Goal: Book appointment/travel/reservation

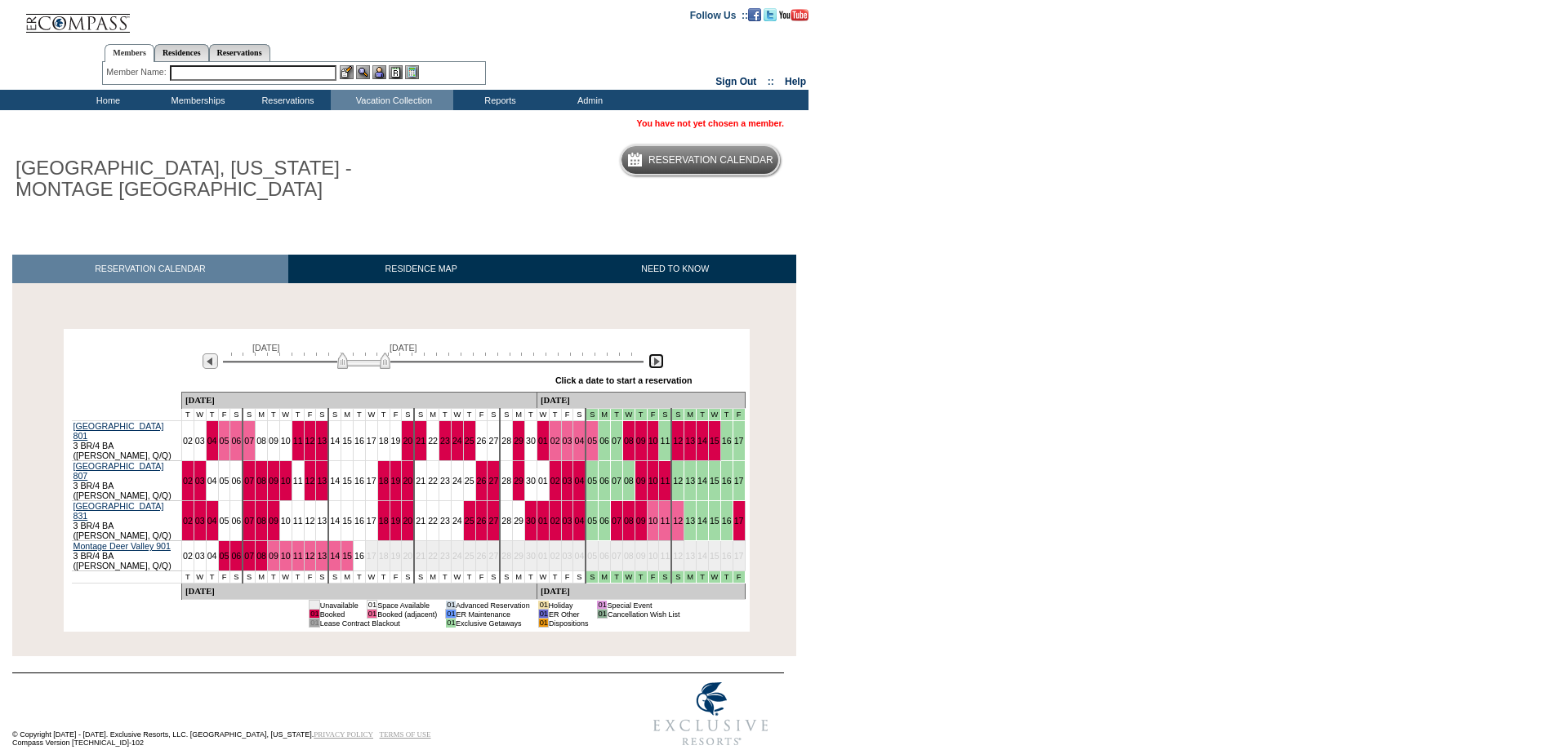
click at [651, 364] on img at bounding box center [656, 361] width 15 height 15
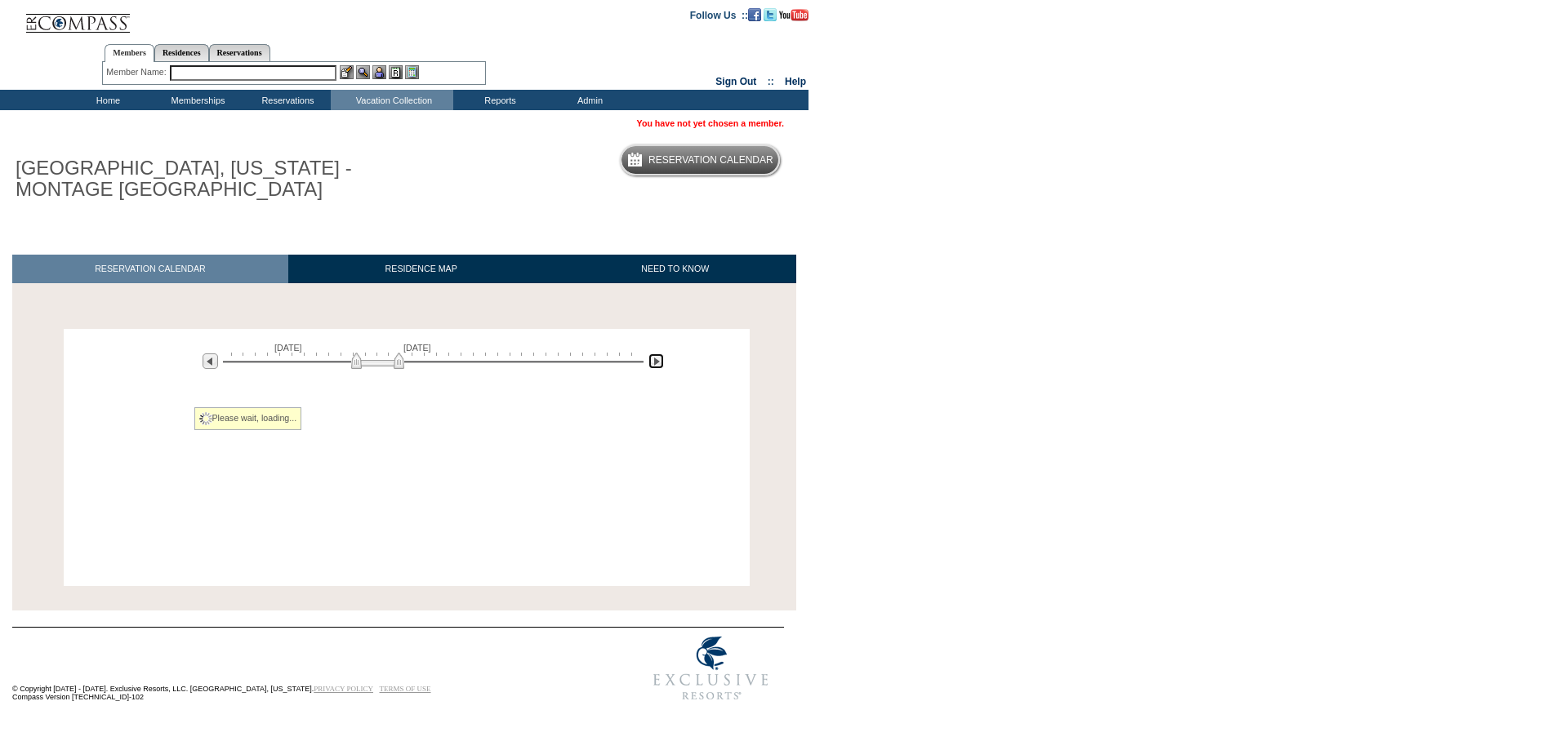
click at [652, 364] on img at bounding box center [656, 361] width 15 height 15
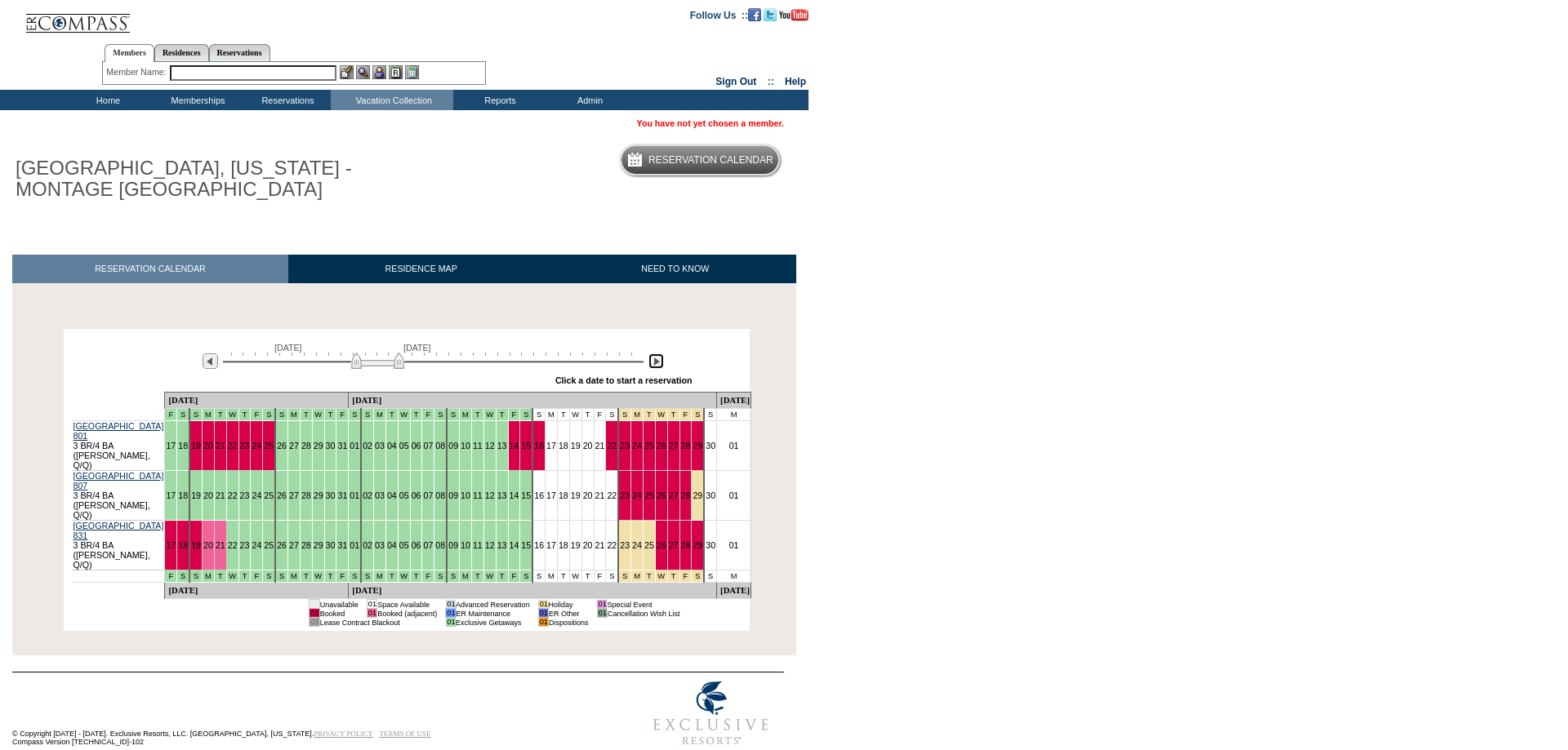
click at [652, 364] on img at bounding box center [656, 361] width 15 height 15
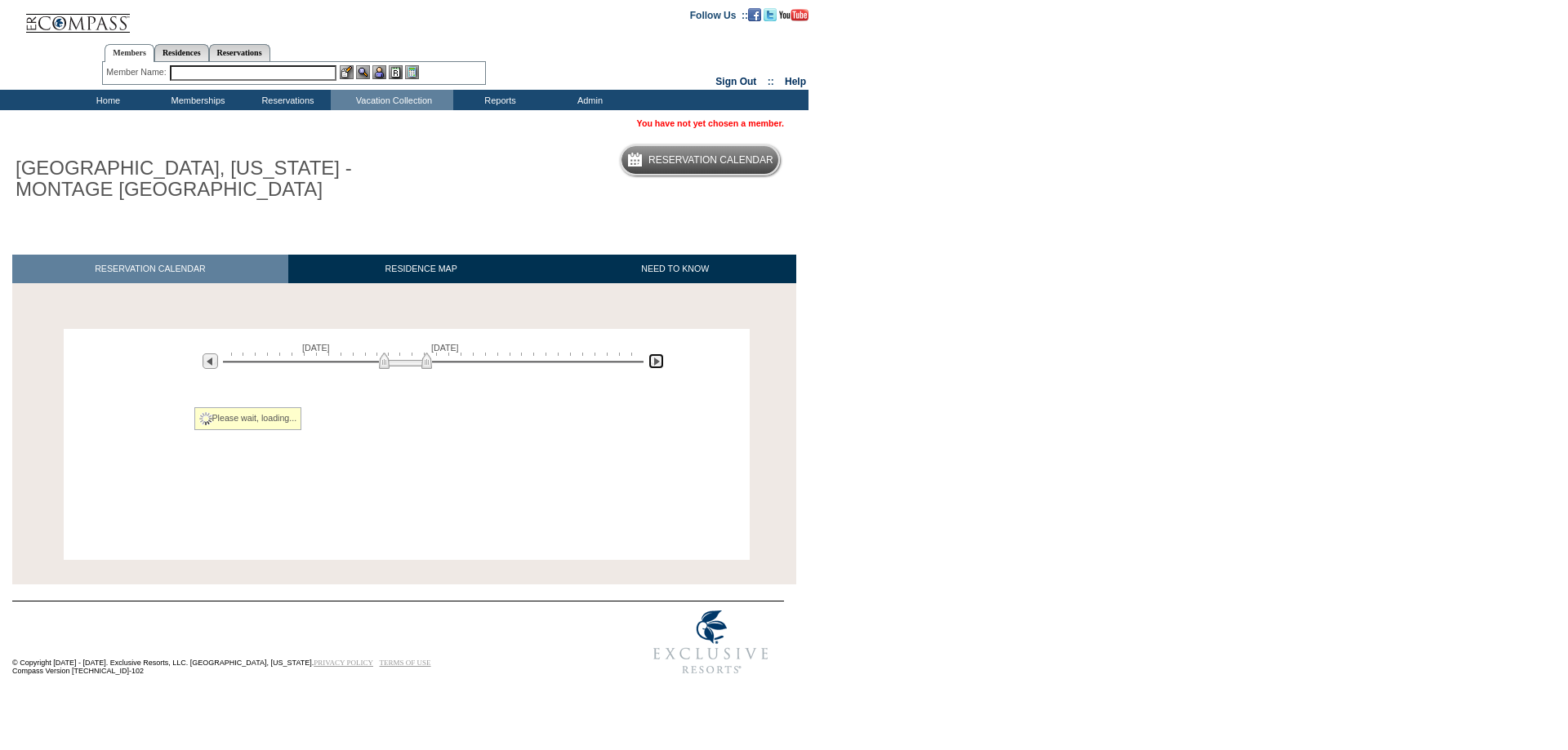
click at [652, 364] on img at bounding box center [656, 361] width 15 height 15
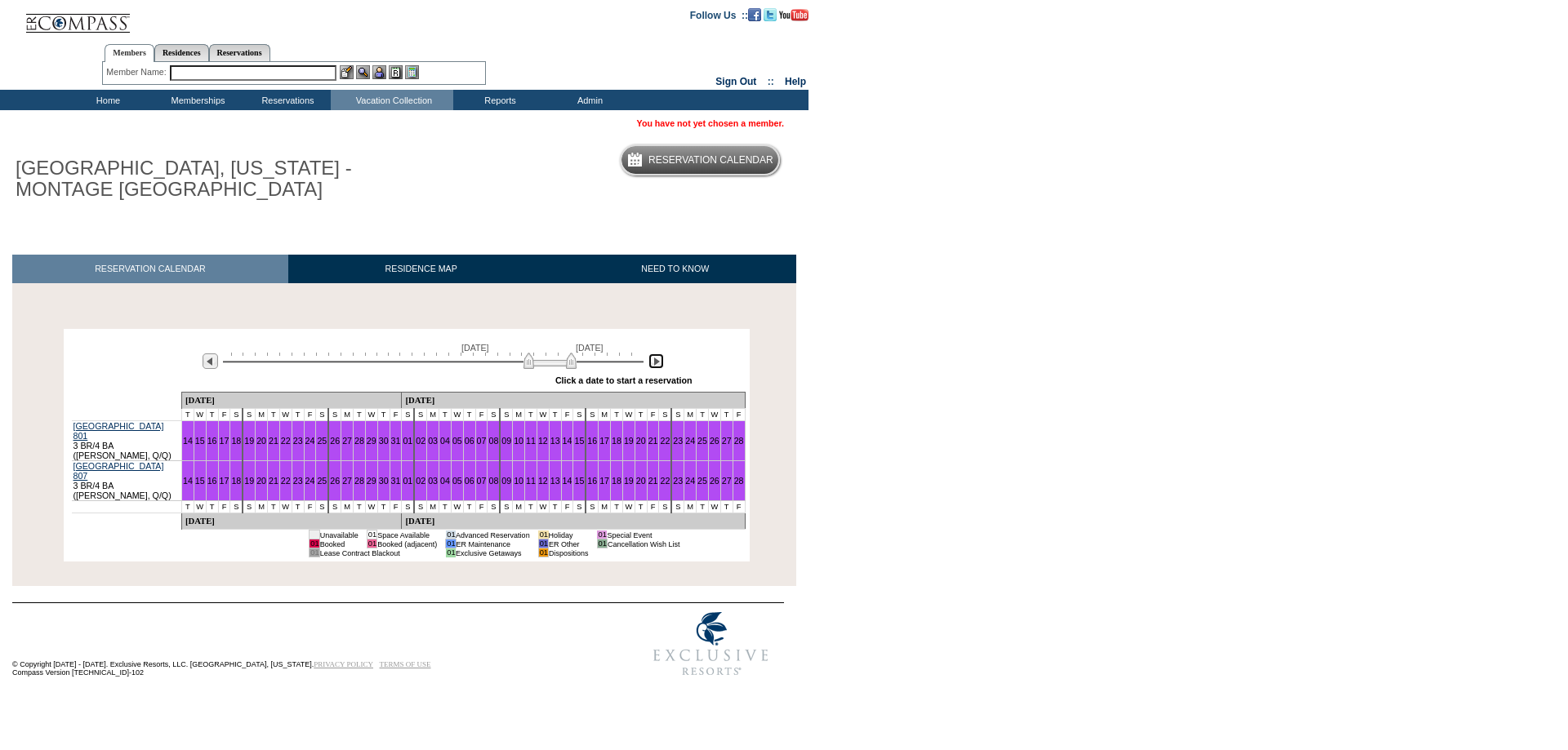
drag, startPoint x: 480, startPoint y: 364, endPoint x: 567, endPoint y: 374, distance: 87.6
click at [567, 374] on div "April 22, 2027 June 6, 2027 » Apply these dates to all the calendars on this pa…" at bounding box center [407, 362] width 678 height 59
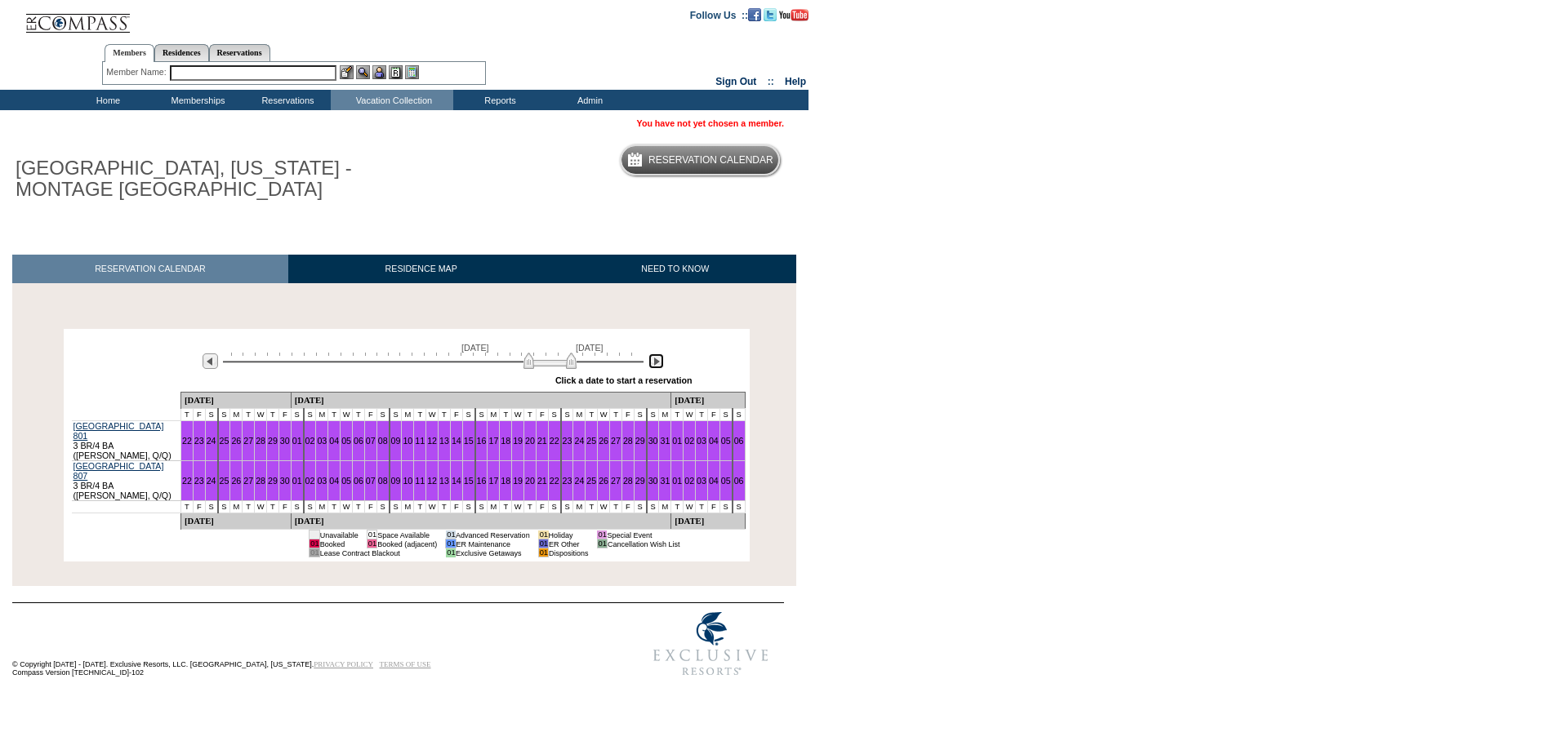
click at [650, 364] on img at bounding box center [656, 361] width 15 height 15
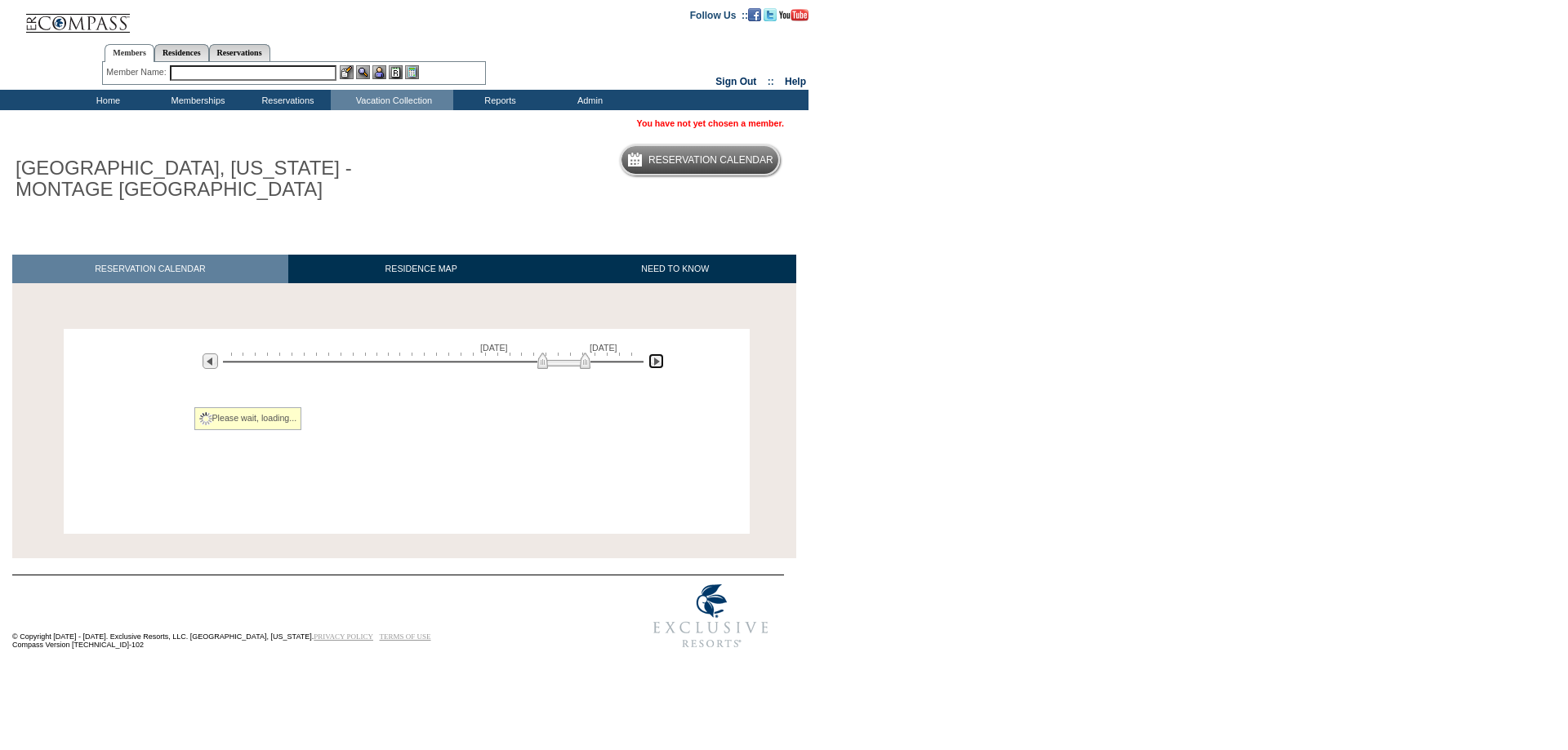
click at [651, 364] on img at bounding box center [656, 361] width 15 height 15
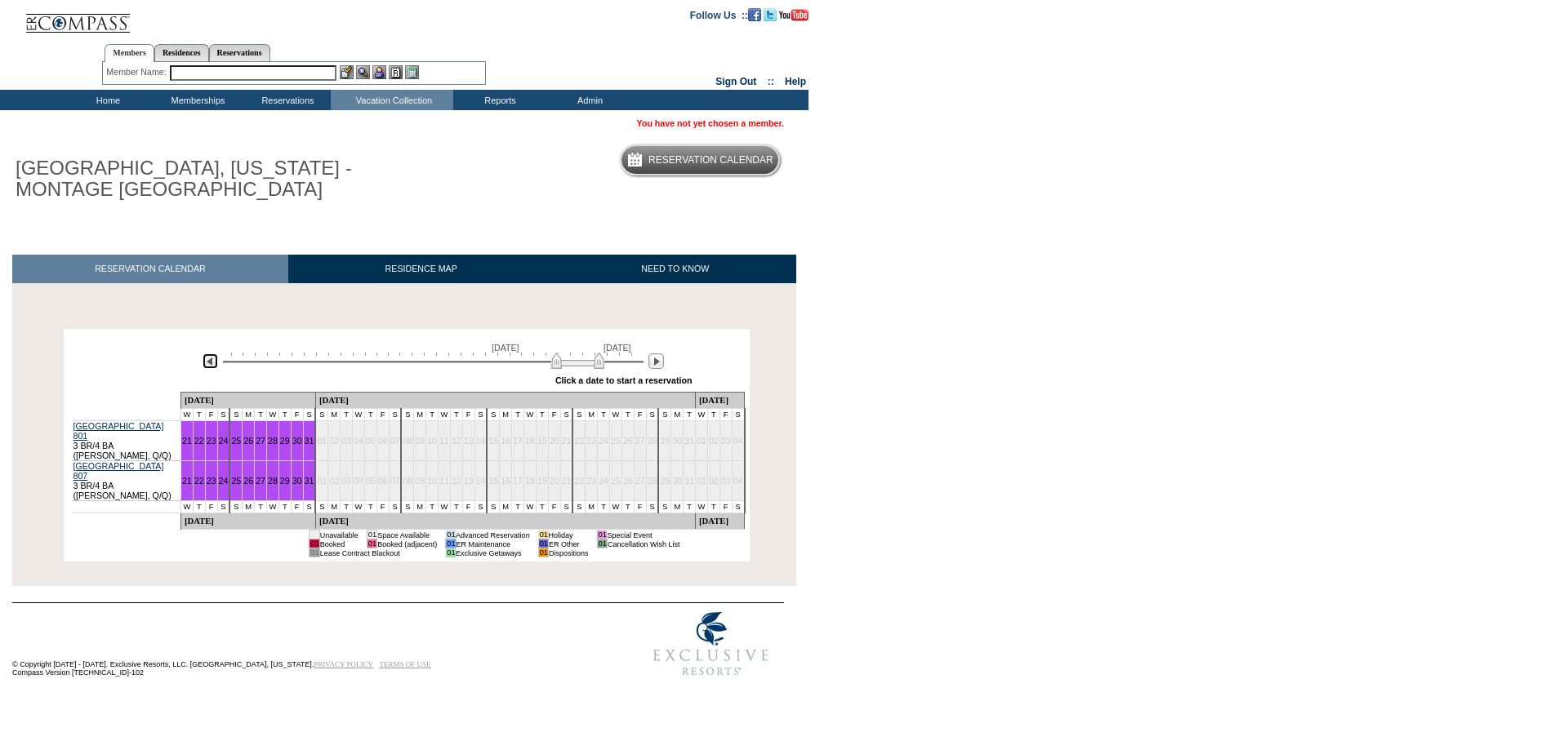
click at [207, 357] on img at bounding box center [210, 361] width 15 height 15
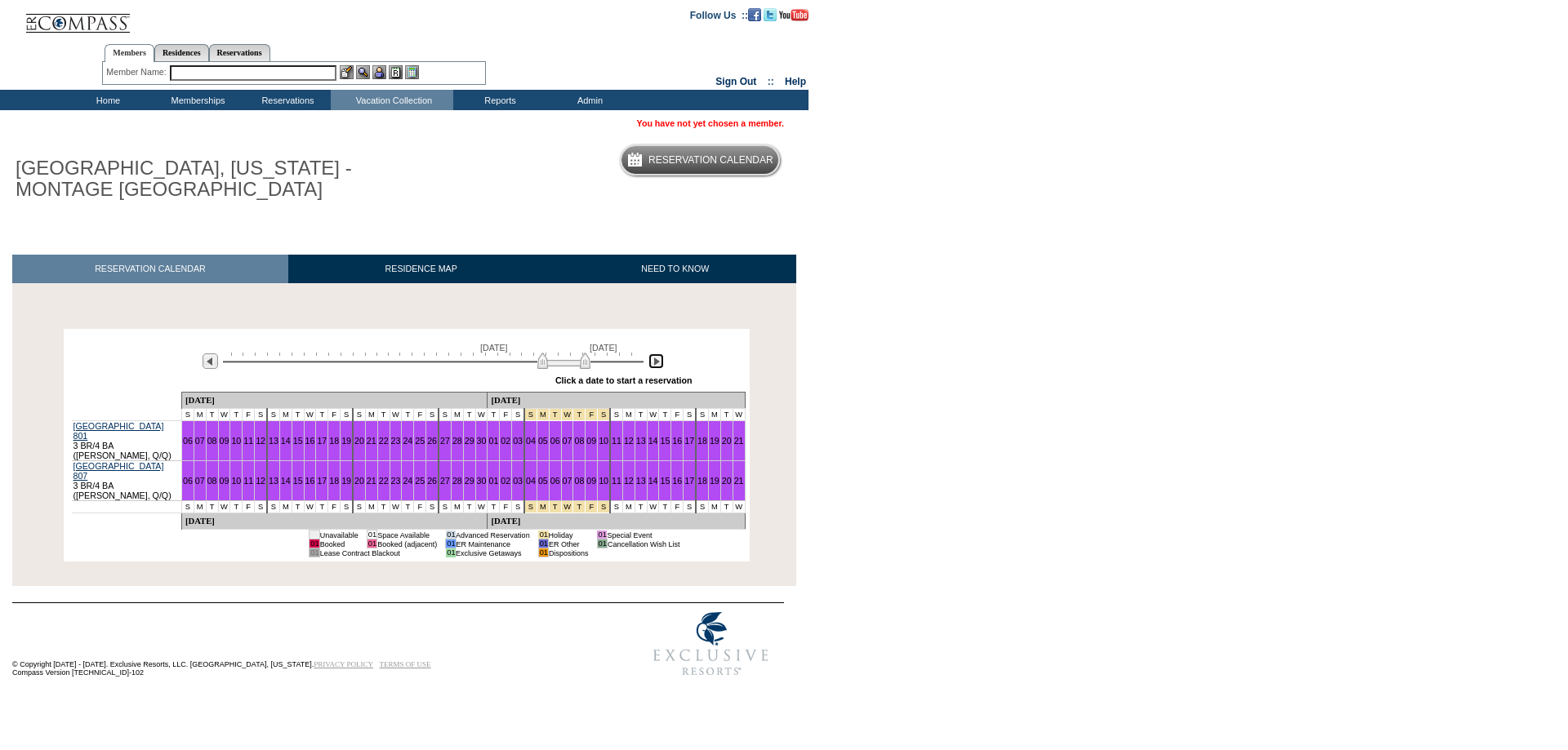
click at [656, 363] on img at bounding box center [656, 361] width 15 height 15
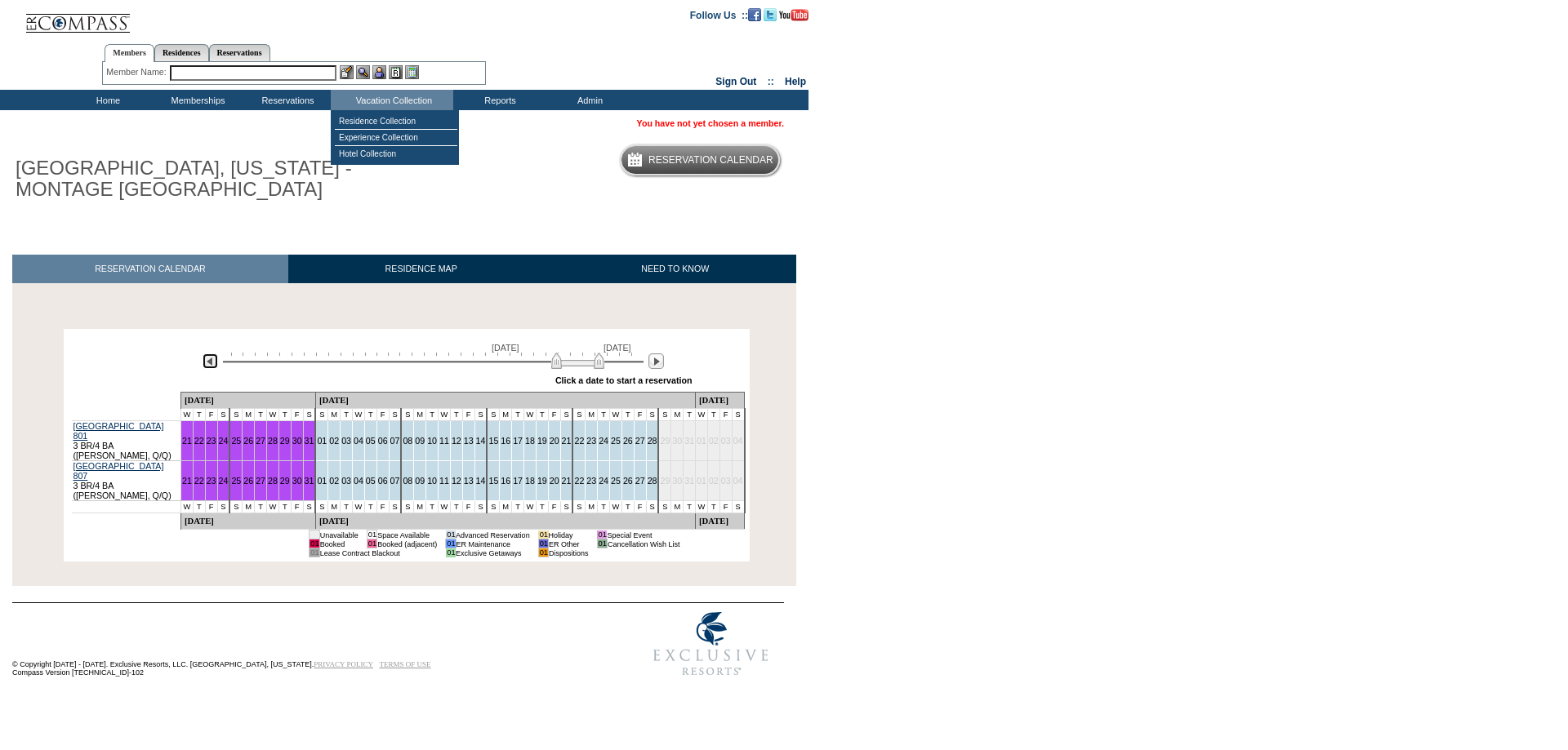
drag, startPoint x: 208, startPoint y: 361, endPoint x: 280, endPoint y: 367, distance: 72.2
click at [209, 360] on img at bounding box center [210, 361] width 15 height 15
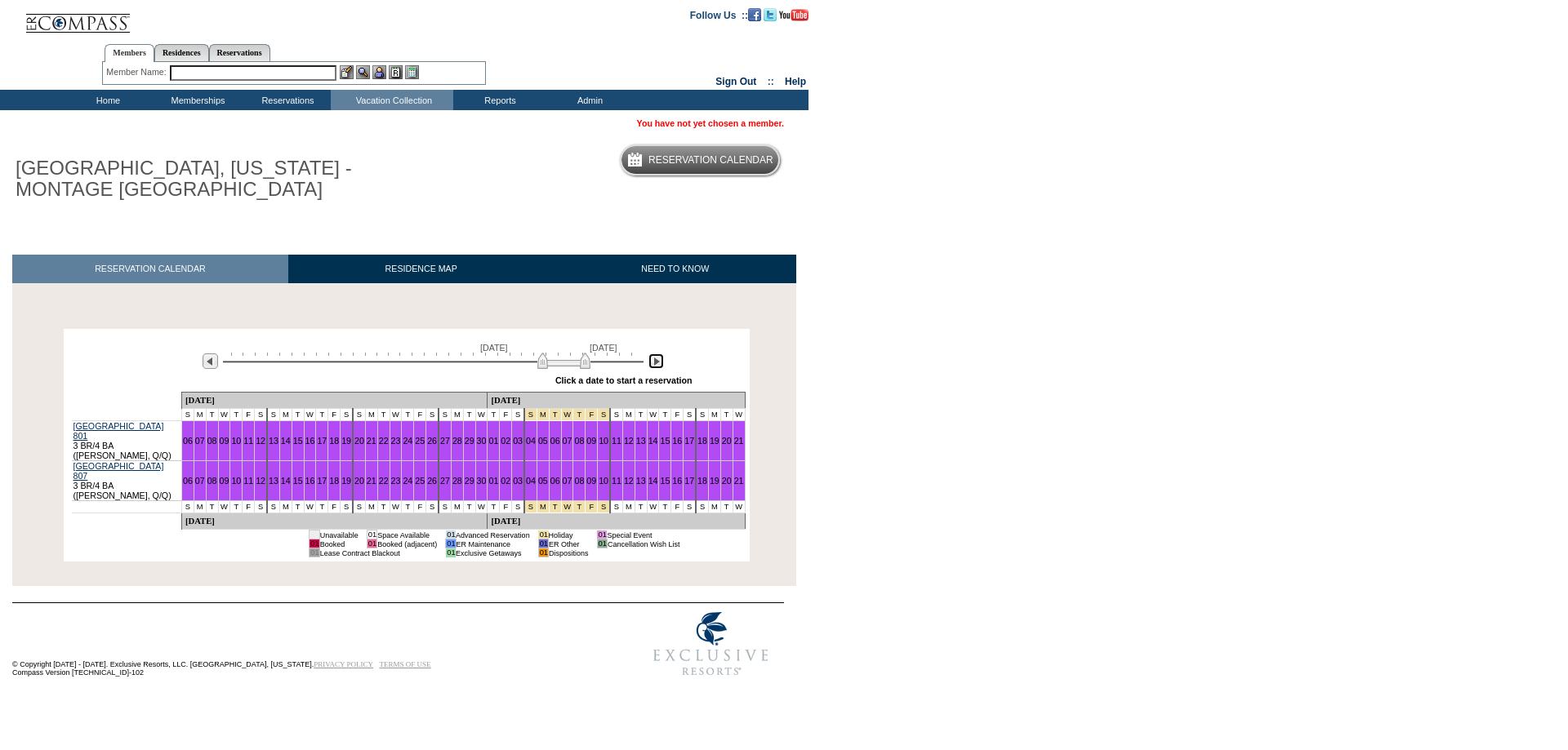
click at [656, 364] on img at bounding box center [656, 361] width 15 height 15
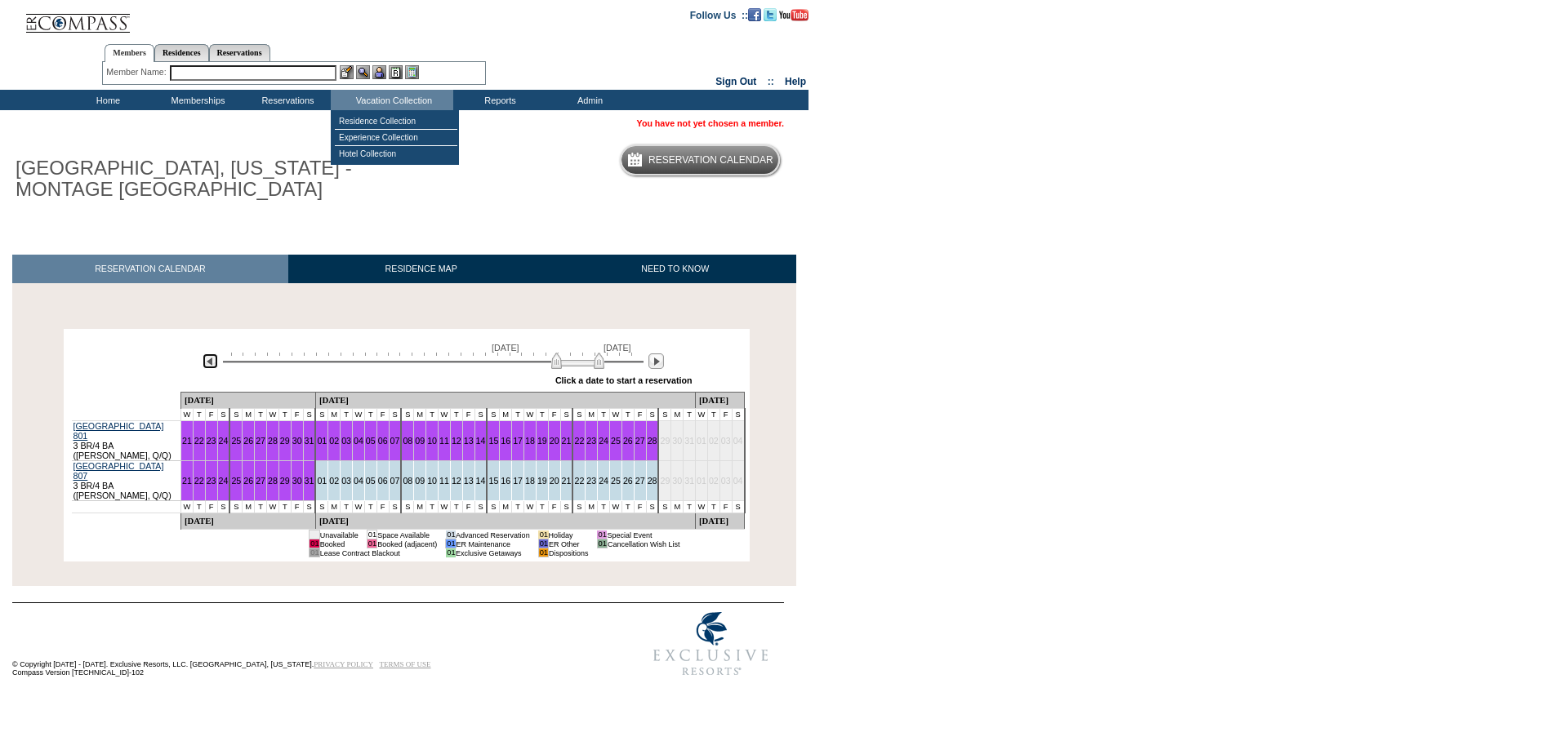
click at [213, 357] on img at bounding box center [210, 361] width 15 height 15
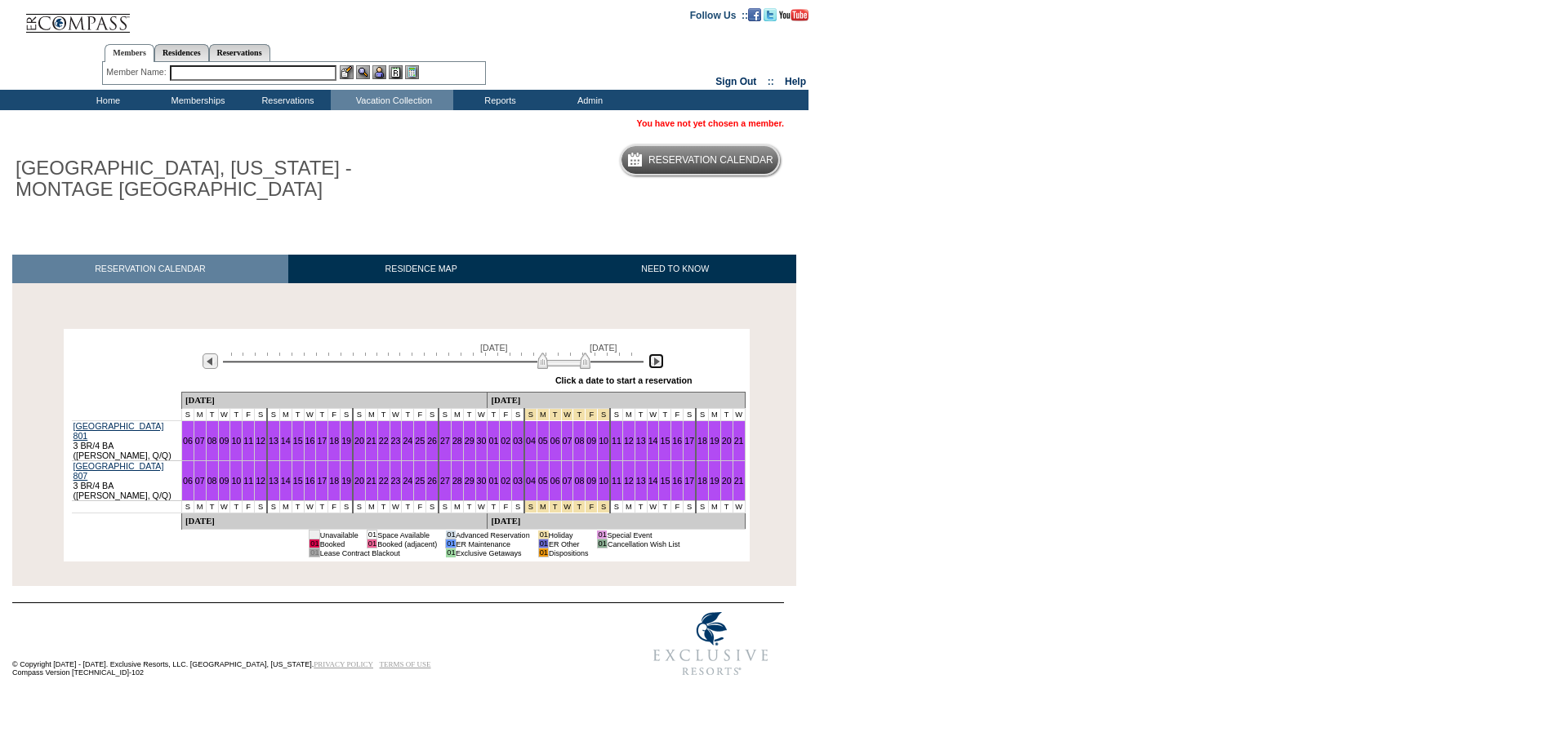
click at [658, 359] on img at bounding box center [656, 361] width 15 height 15
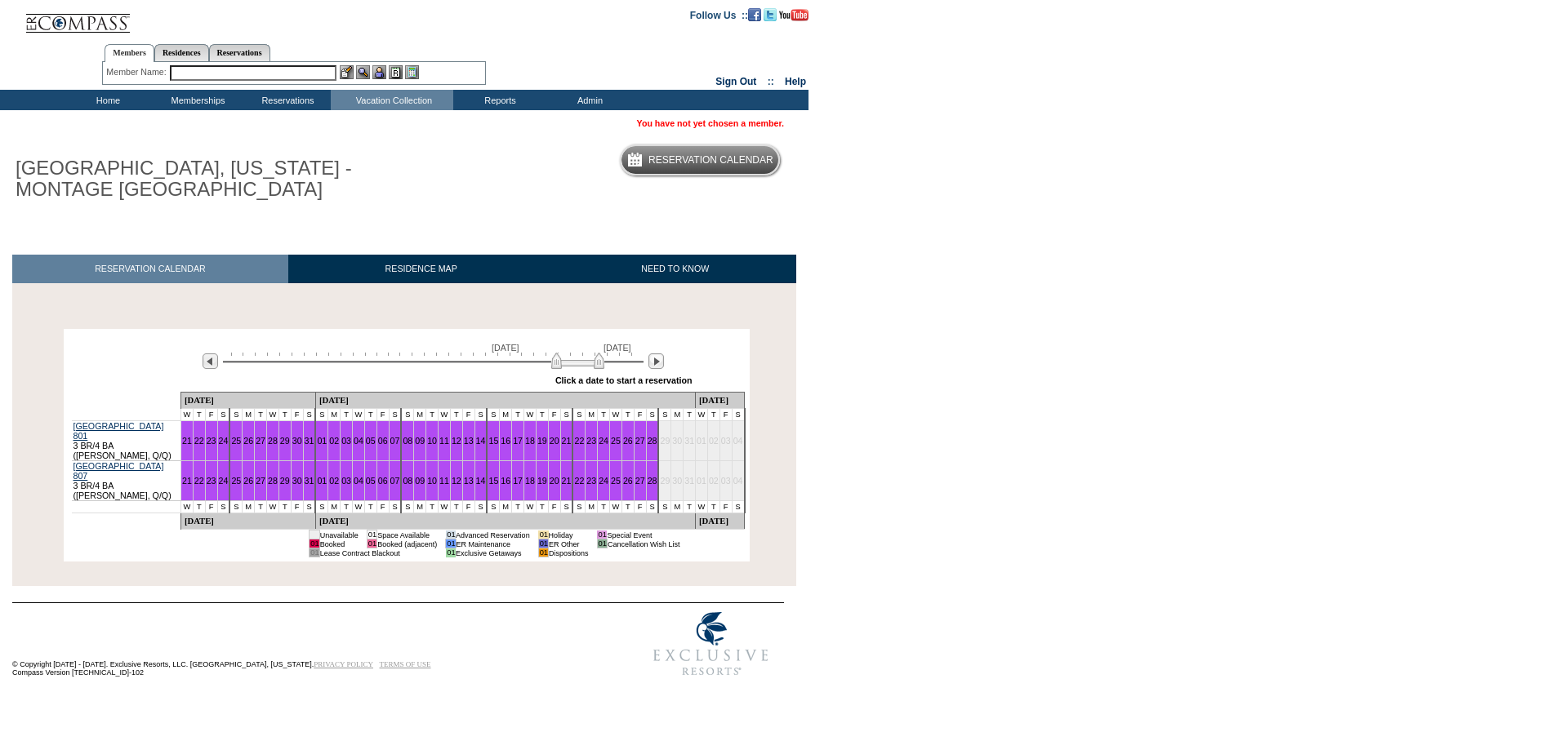
click at [937, 270] on body "Follow Us ::" at bounding box center [784, 375] width 1568 height 750
click at [203, 76] on input "text" at bounding box center [253, 72] width 166 height 15
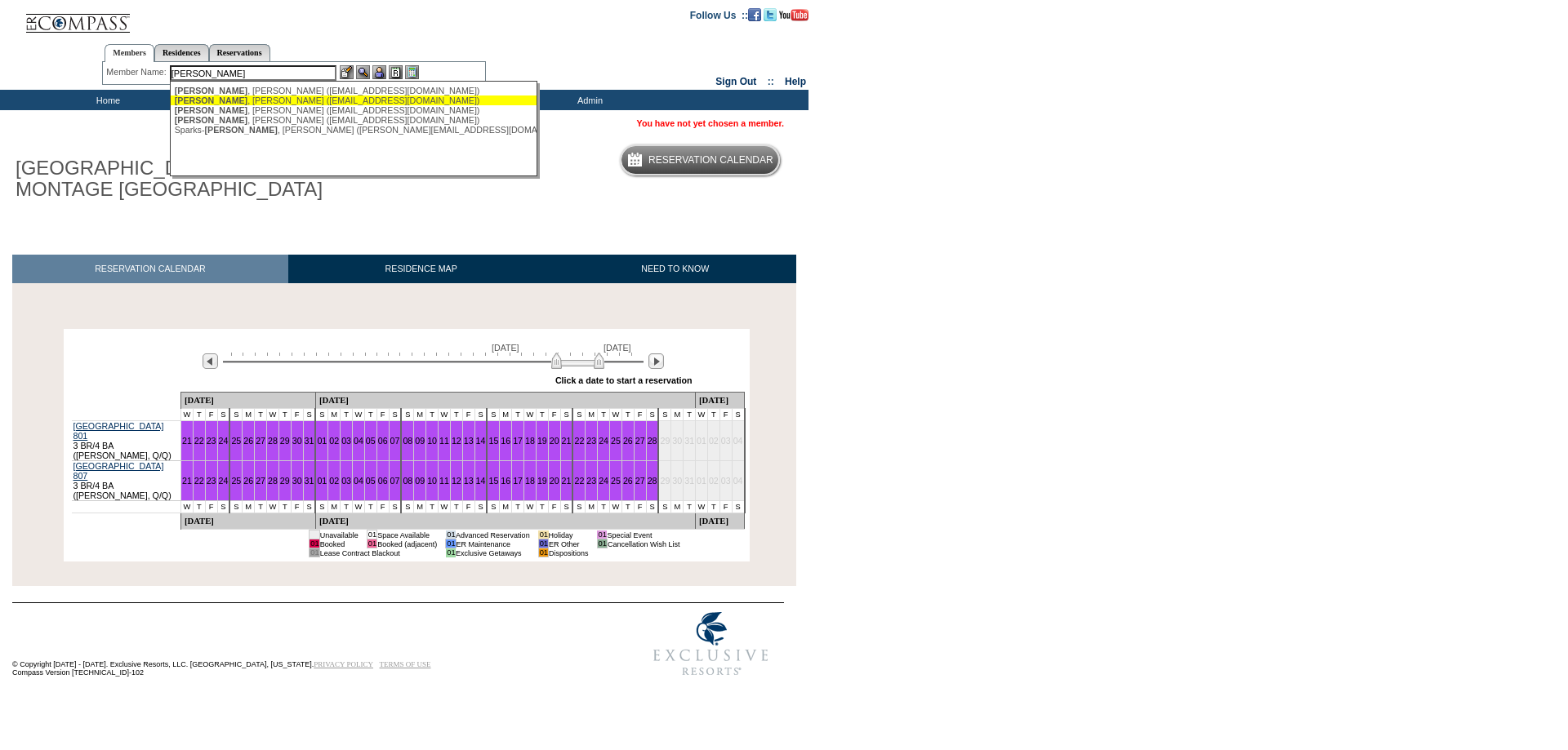
click at [244, 101] on div "Boyce , Jeffrey (jboyce@evsam.ca)" at bounding box center [355, 100] width 359 height 10
type input "Boyce, Jeffrey (jboyce@evsam.ca)"
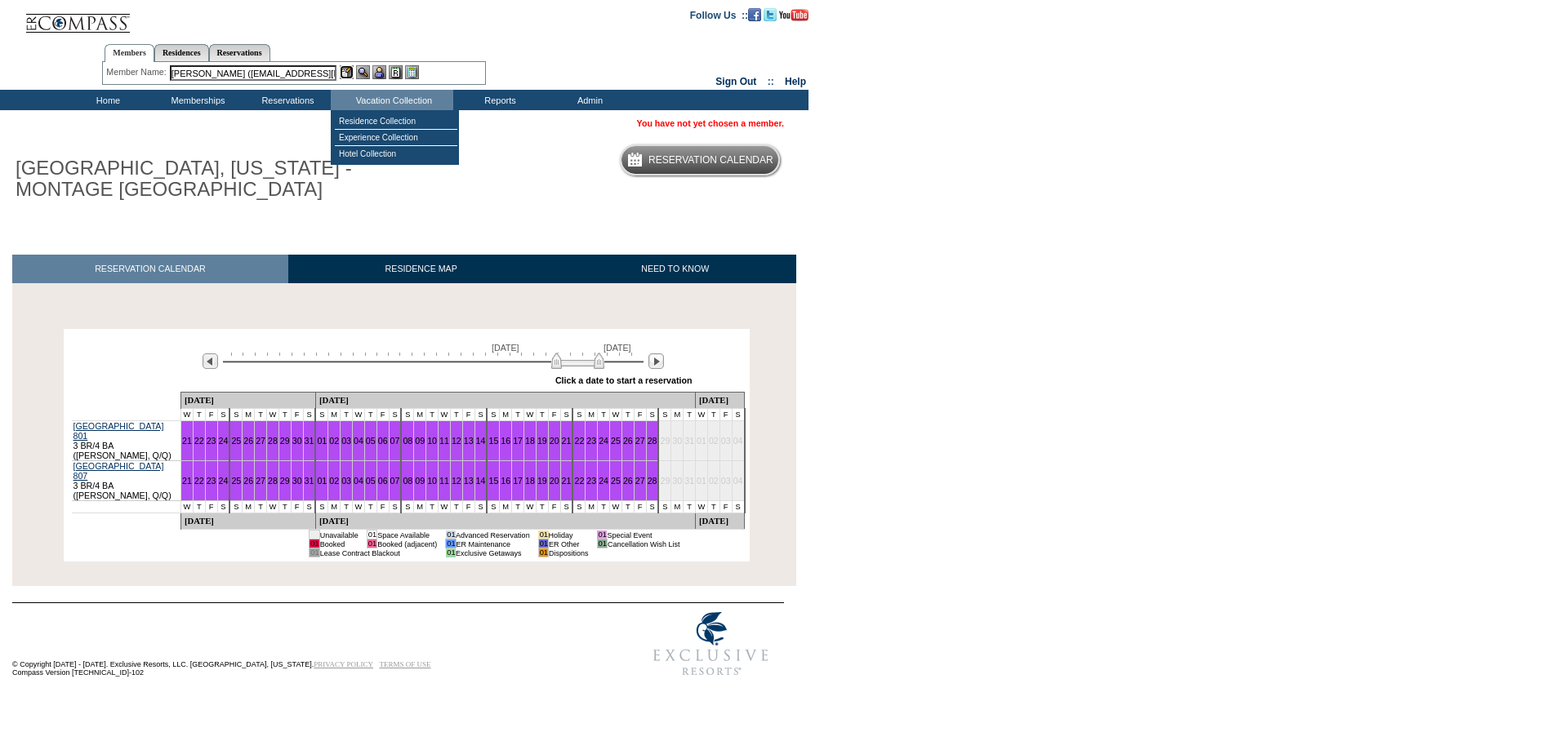
click at [346, 71] on img at bounding box center [347, 72] width 14 height 14
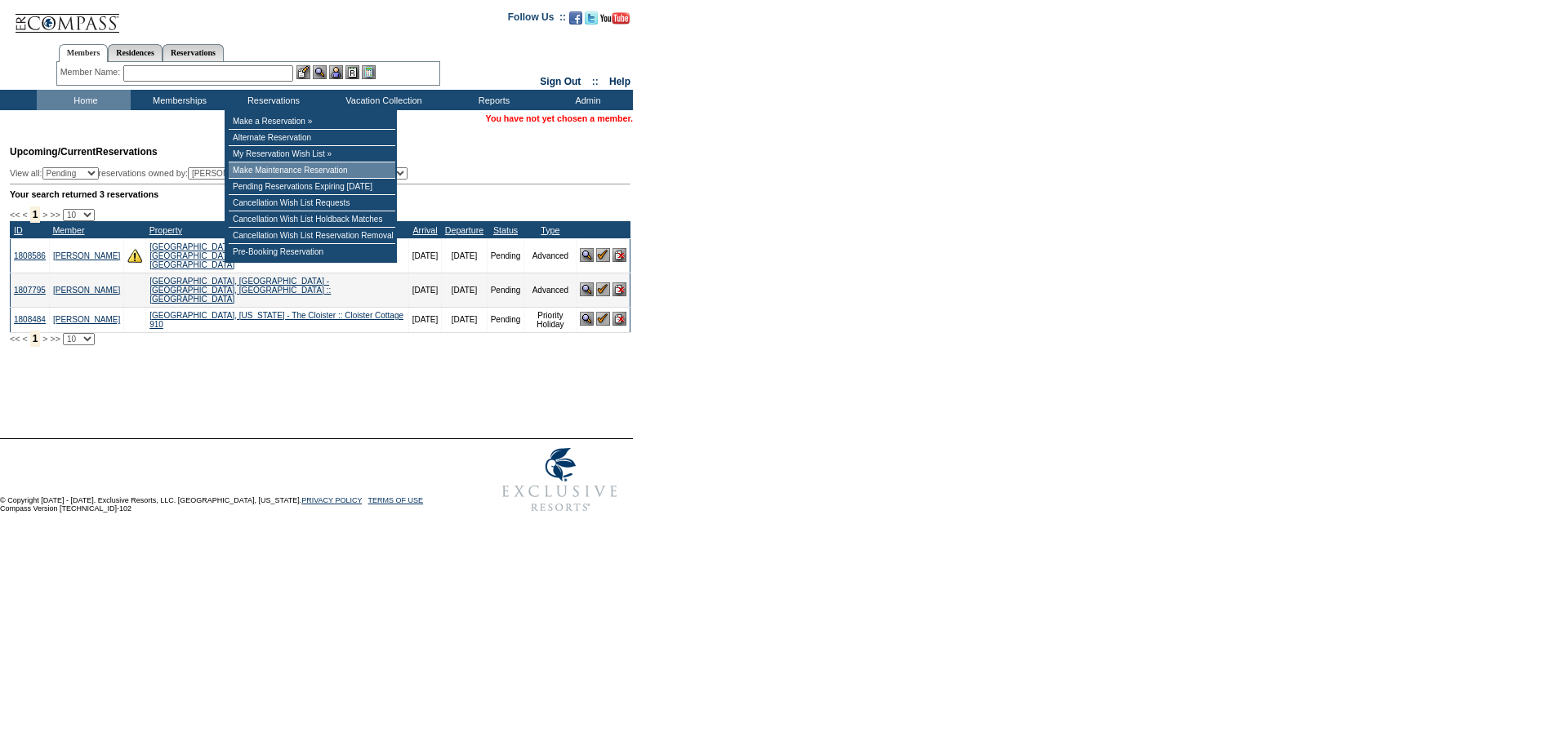
click at [282, 173] on td "Make Maintenance Reservation" at bounding box center [312, 171] width 166 height 16
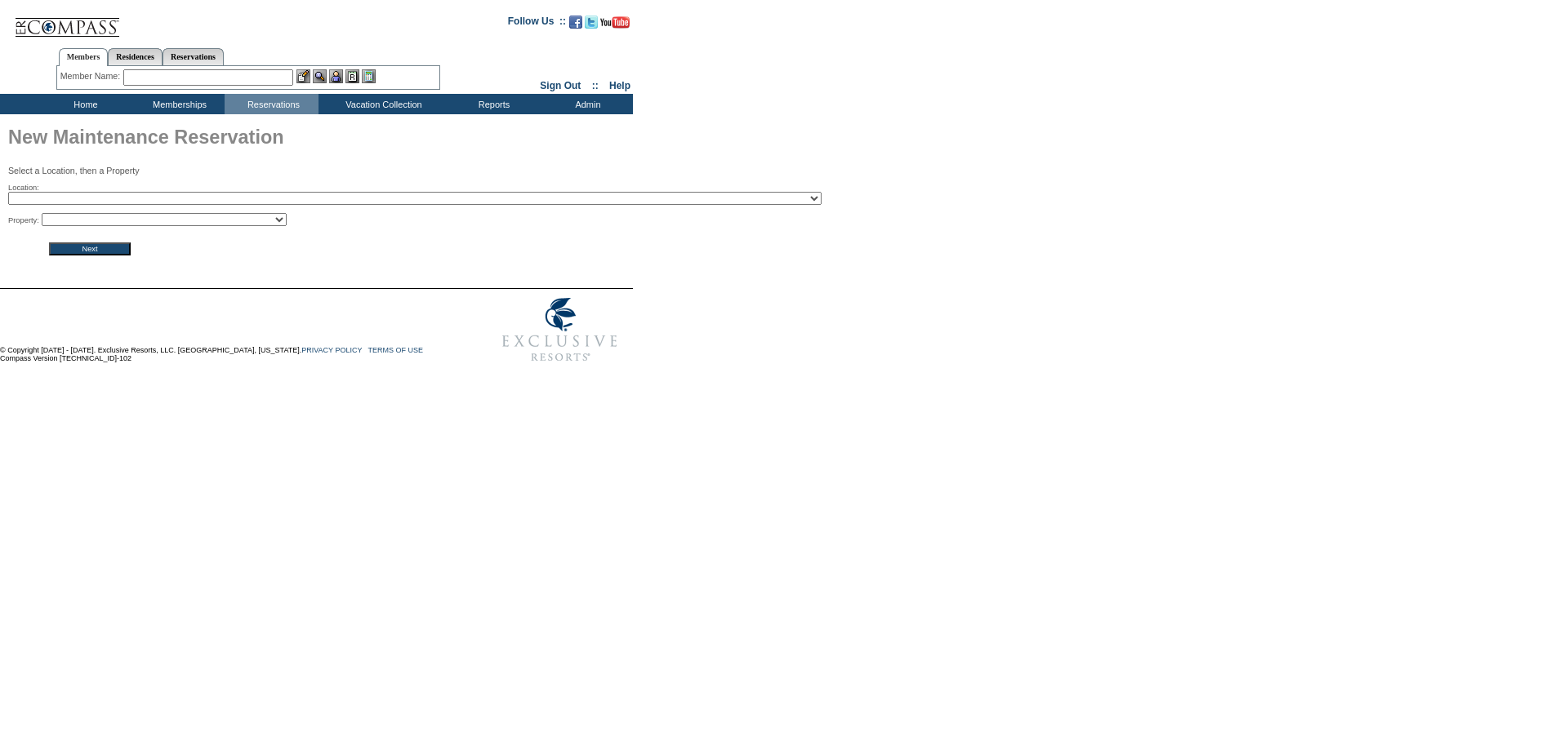
click at [244, 202] on select "2024 The Founders Cup - Eden Club Founders Cup 2025 [US_STATE] [GEOGRAPHIC_DATA…" at bounding box center [415, 198] width 813 height 13
select select "455"
click at [8, 194] on select "2024 The Founders Cup - Eden Club Founders Cup 2025 [US_STATE] [GEOGRAPHIC_DATA…" at bounding box center [415, 198] width 813 height 13
